Goal: Transaction & Acquisition: Purchase product/service

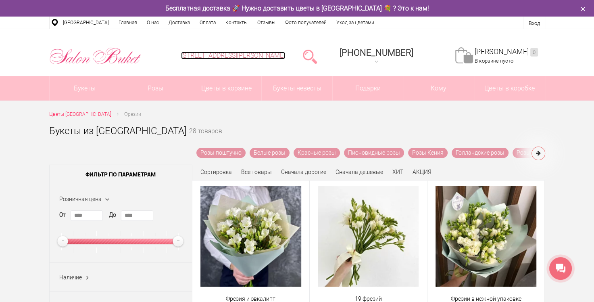
click at [285, 57] on link "[STREET_ADDRESS][PERSON_NAME]" at bounding box center [233, 56] width 104 height 8
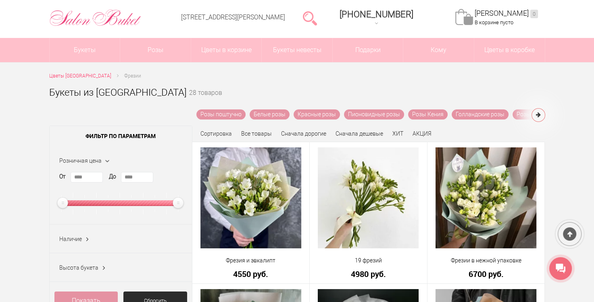
scroll to position [40, 0]
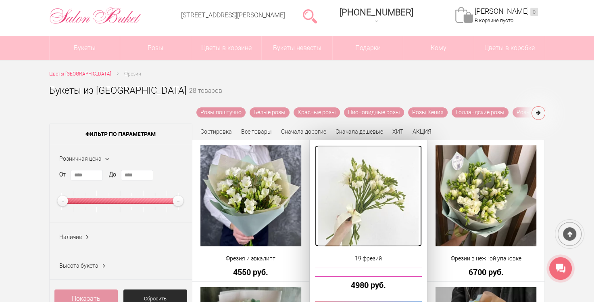
click at [375, 189] on img at bounding box center [368, 195] width 101 height 101
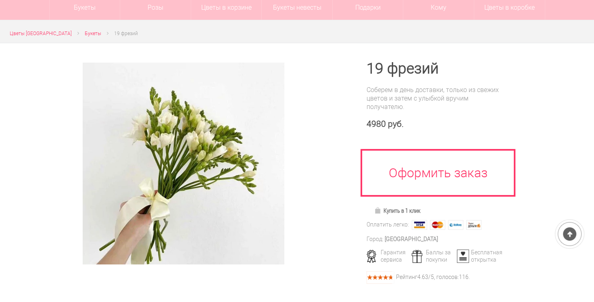
scroll to position [81, 0]
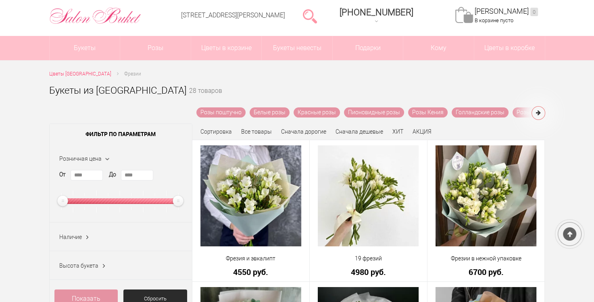
scroll to position [40, 0]
click at [317, 15] on link at bounding box center [310, 16] width 14 height 16
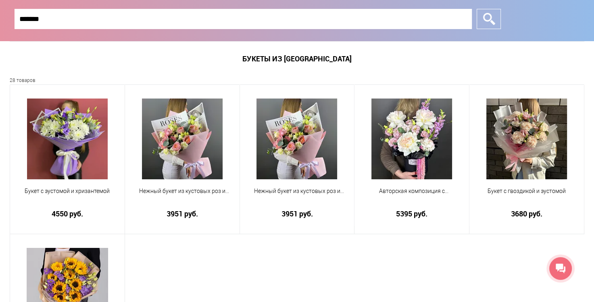
type input "*******"
click at [477, 9] on input "*" at bounding box center [489, 19] width 24 height 20
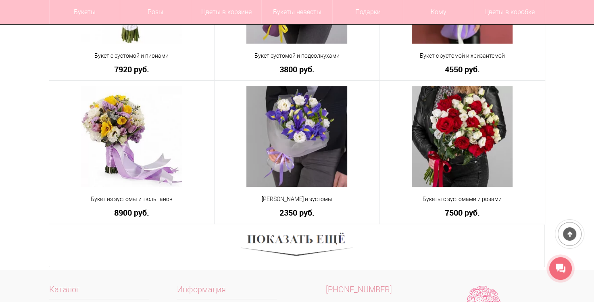
scroll to position [444, 0]
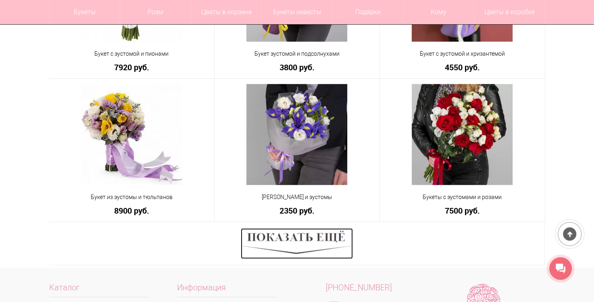
click at [297, 242] on img at bounding box center [297, 243] width 112 height 31
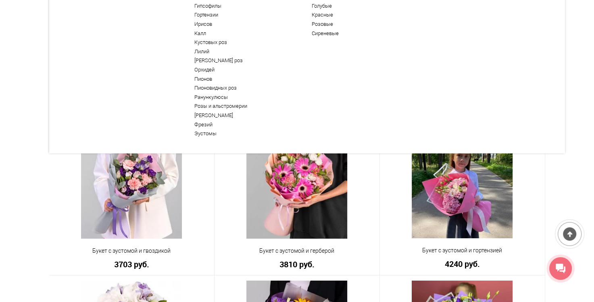
scroll to position [0, 0]
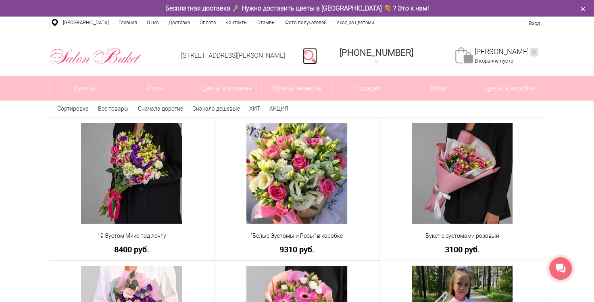
click at [317, 54] on link at bounding box center [310, 56] width 14 height 16
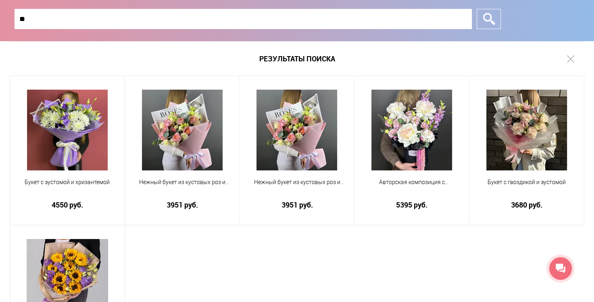
type input "*"
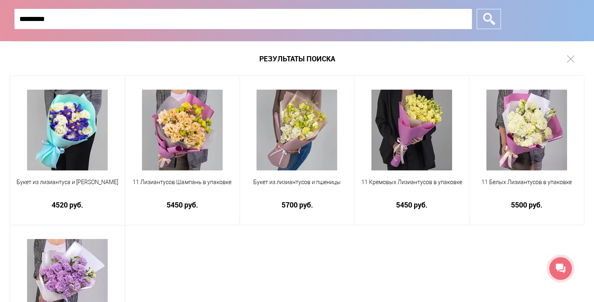
type input "*********"
click at [477, 9] on input "*" at bounding box center [489, 19] width 24 height 20
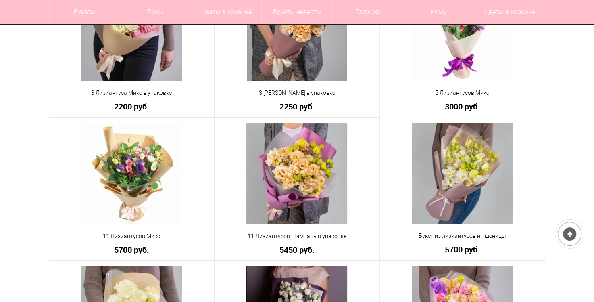
scroll to position [121, 0]
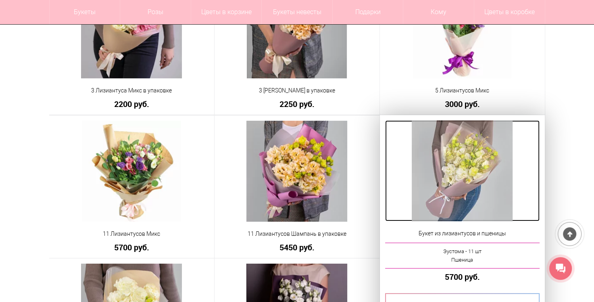
click at [483, 173] on img at bounding box center [462, 170] width 101 height 101
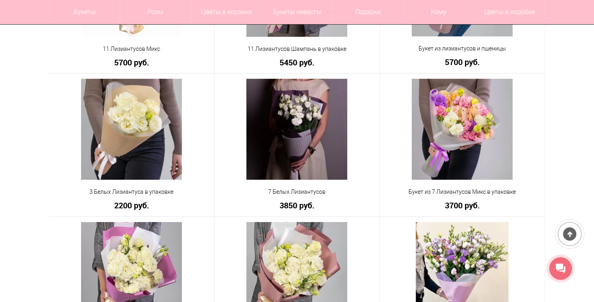
scroll to position [307, 0]
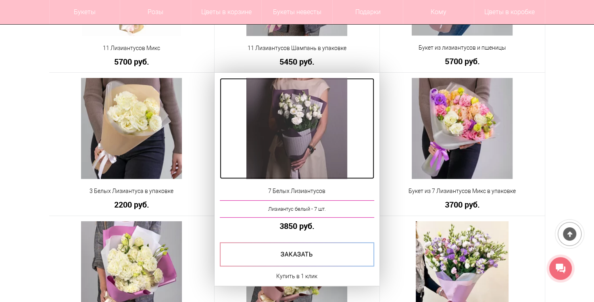
click at [303, 117] on img at bounding box center [297, 128] width 101 height 101
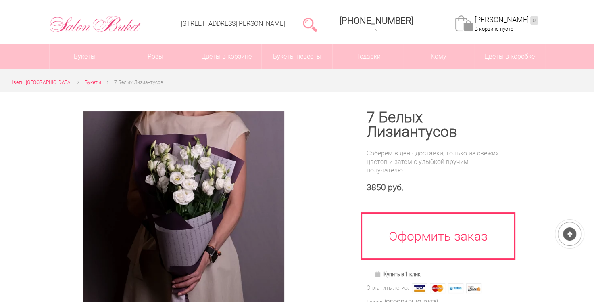
scroll to position [40, 0]
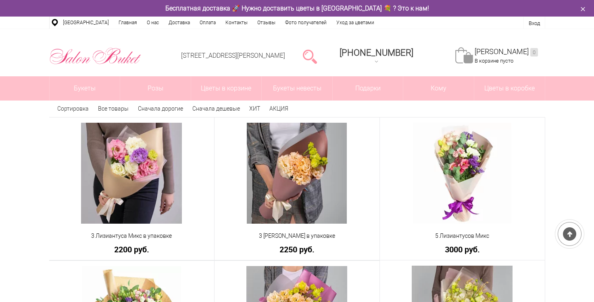
scroll to position [331, 0]
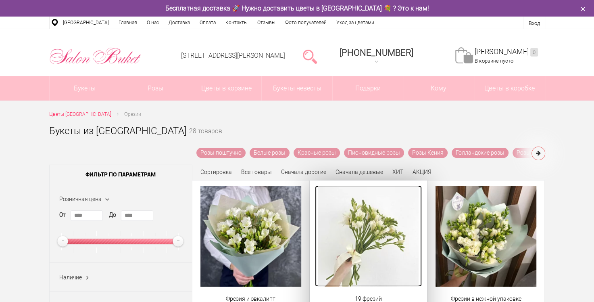
click at [379, 240] on img at bounding box center [368, 236] width 101 height 101
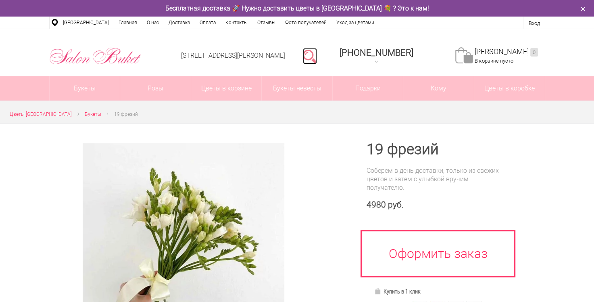
click at [317, 55] on link at bounding box center [310, 56] width 14 height 16
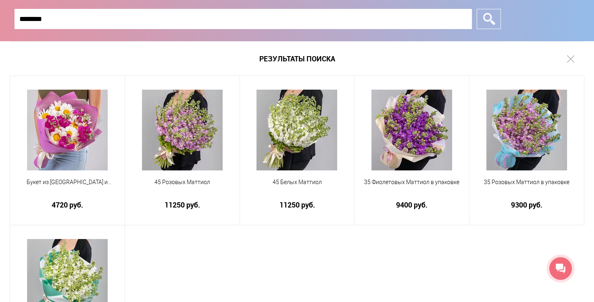
type input "********"
click at [477, 9] on input "*" at bounding box center [489, 19] width 24 height 20
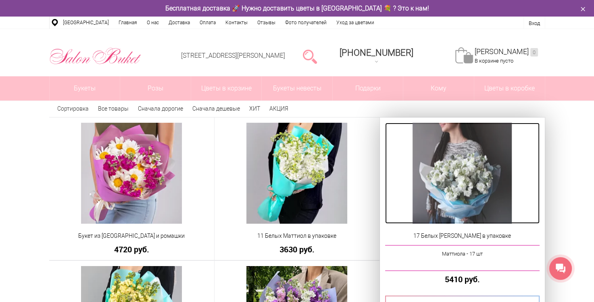
click at [465, 181] on img at bounding box center [463, 173] width 100 height 101
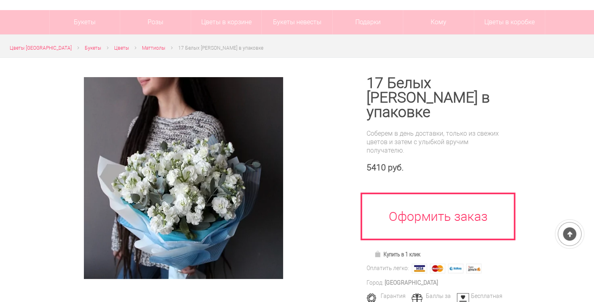
scroll to position [81, 0]
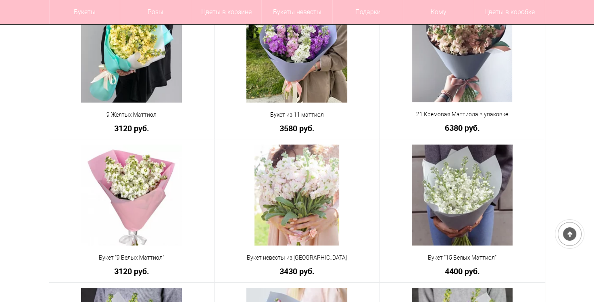
scroll to position [242, 0]
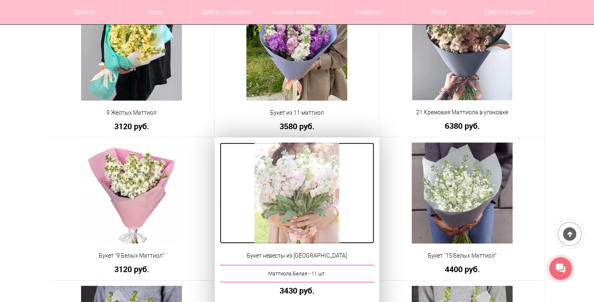
click at [306, 188] on img at bounding box center [297, 192] width 85 height 101
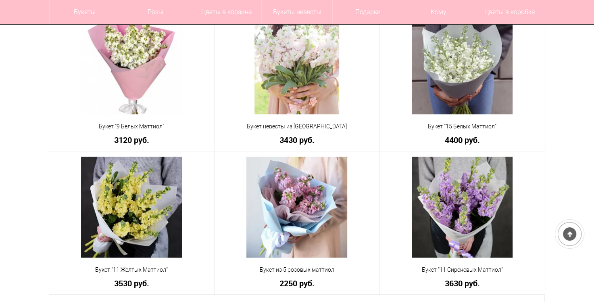
scroll to position [387, 0]
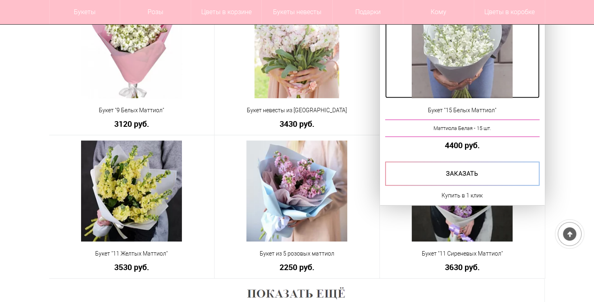
click at [450, 46] on img at bounding box center [462, 47] width 101 height 101
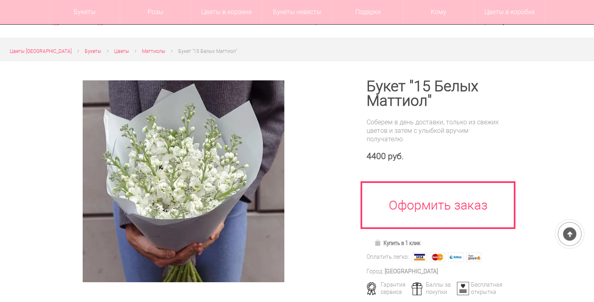
scroll to position [81, 0]
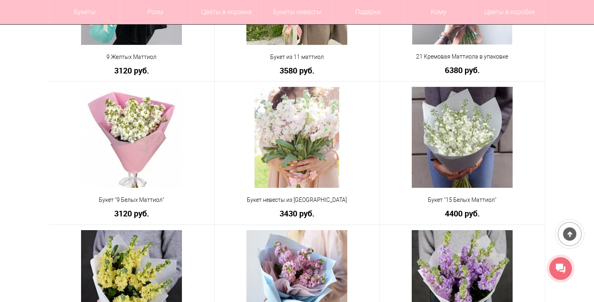
scroll to position [307, 0]
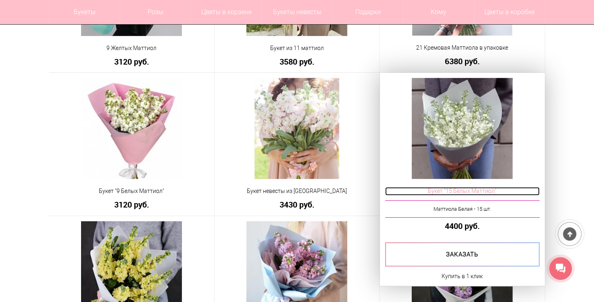
click at [460, 190] on span "Букет "15 Белых Маттиол"" at bounding box center [462, 191] width 155 height 8
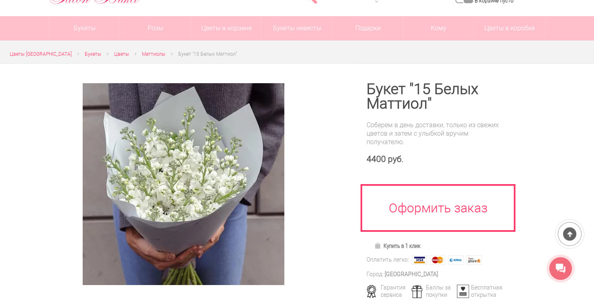
scroll to position [121, 0]
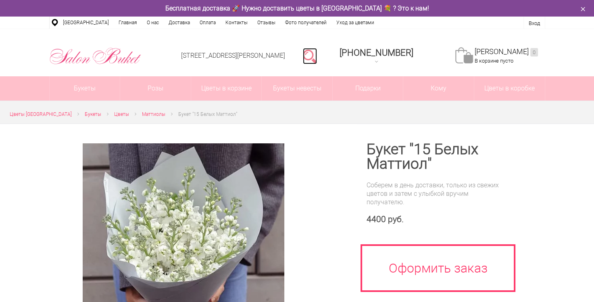
click at [317, 53] on link at bounding box center [310, 56] width 14 height 16
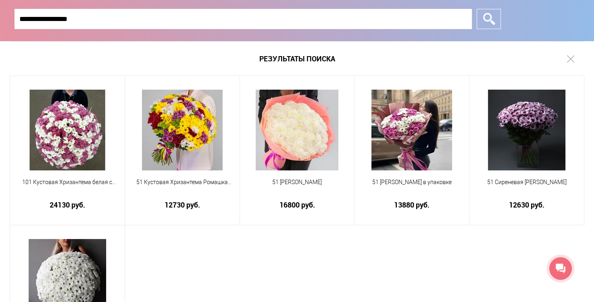
type input "**********"
click at [477, 9] on input "*" at bounding box center [489, 19] width 24 height 20
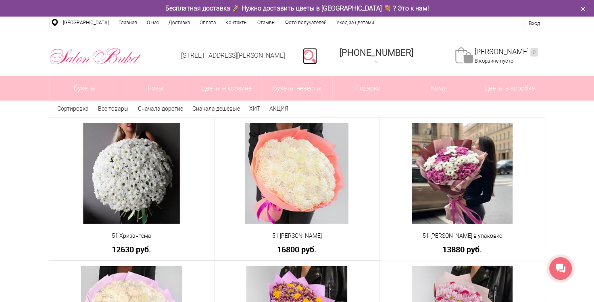
click at [317, 52] on link at bounding box center [310, 56] width 14 height 16
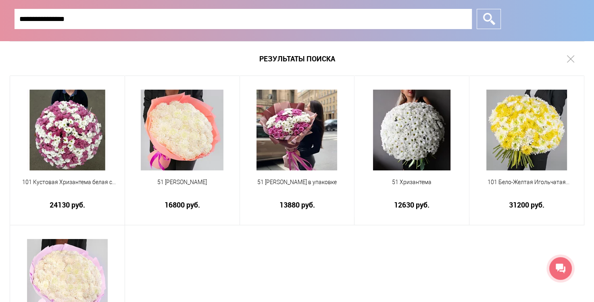
type input "**********"
click at [477, 9] on input "*" at bounding box center [489, 19] width 24 height 20
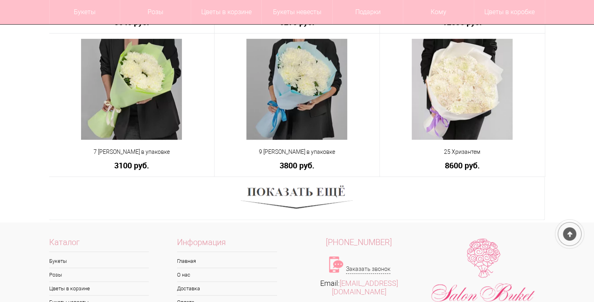
scroll to position [525, 0]
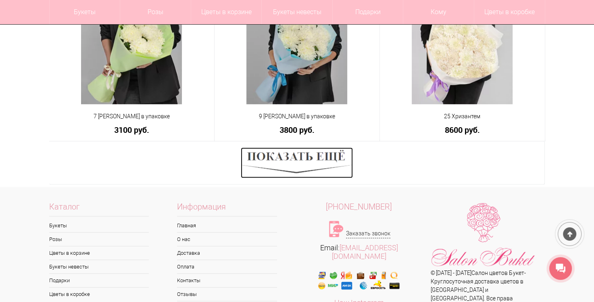
click at [295, 166] on img at bounding box center [297, 162] width 112 height 31
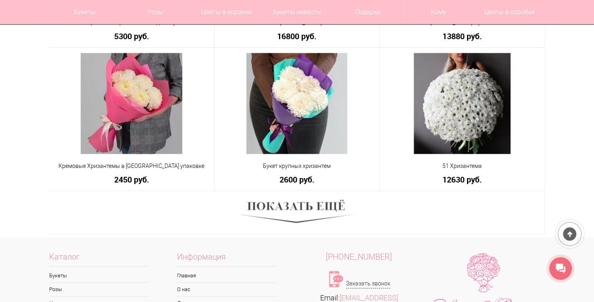
scroll to position [1049, 0]
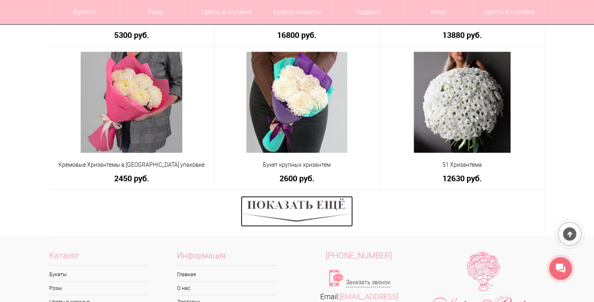
click at [323, 203] on img at bounding box center [297, 211] width 112 height 31
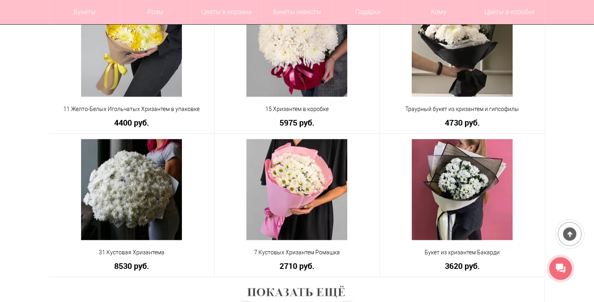
scroll to position [1574, 0]
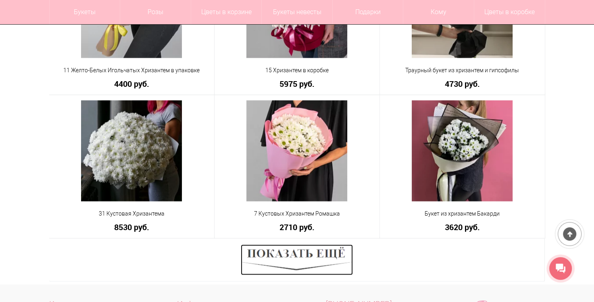
click at [277, 252] on img at bounding box center [297, 260] width 112 height 31
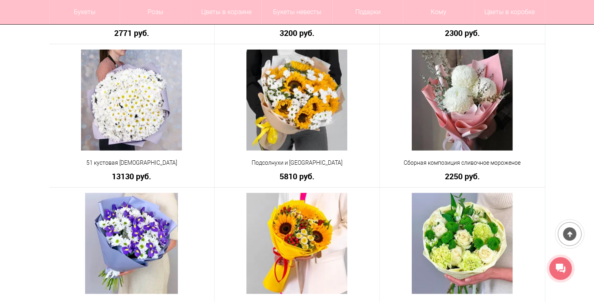
scroll to position [2139, 0]
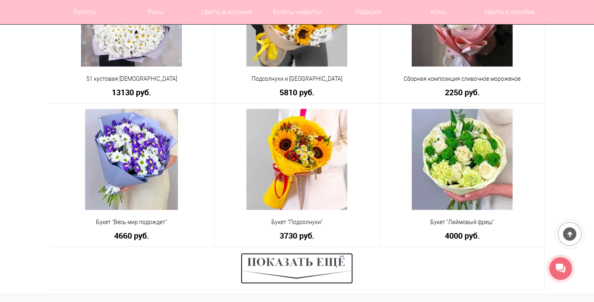
click at [308, 268] on img at bounding box center [297, 268] width 112 height 31
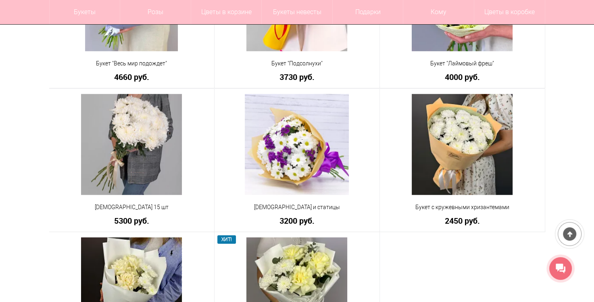
scroll to position [2381, 0]
